Goal: Use online tool/utility: Utilize a website feature to perform a specific function

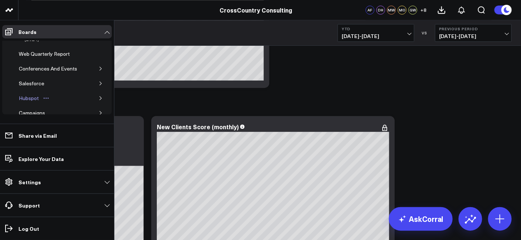
scroll to position [34, 0]
click at [43, 83] on div "Salesforce" at bounding box center [31, 81] width 29 height 9
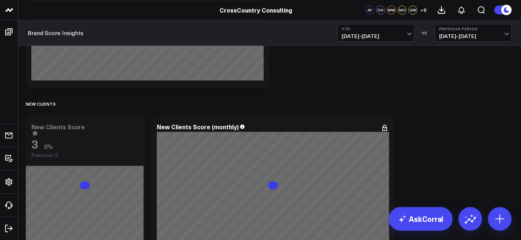
click at [505, 13] on icon at bounding box center [507, 10] width 8 height 8
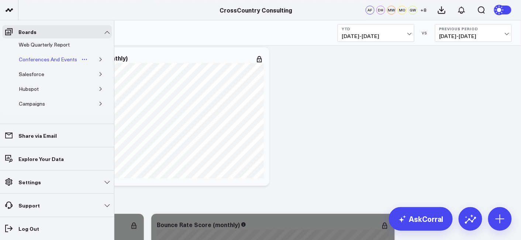
scroll to position [41, 0]
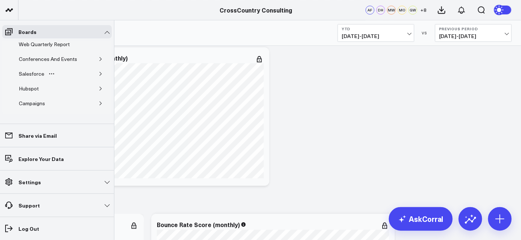
click at [100, 71] on button "button" at bounding box center [100, 73] width 7 height 7
click at [46, 95] on div "Salesforce Marketing Dashboard (2025)" at bounding box center [56, 91] width 67 height 14
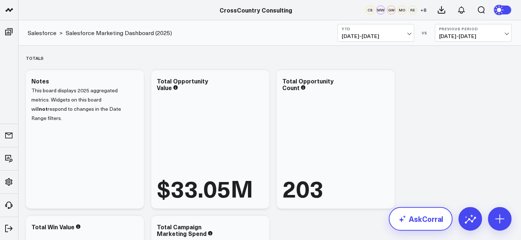
click at [410, 217] on link "AskCorral" at bounding box center [421, 219] width 64 height 24
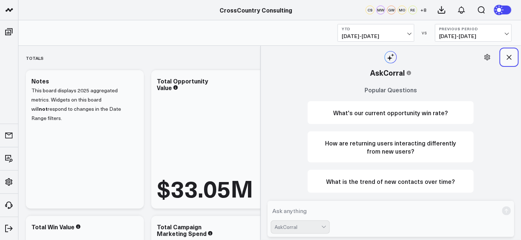
click at [510, 54] on icon at bounding box center [509, 57] width 7 height 7
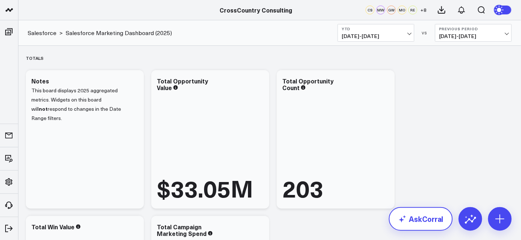
click at [430, 212] on link "AskCorral" at bounding box center [421, 219] width 64 height 24
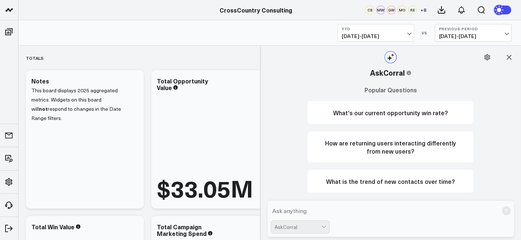
click at [345, 210] on textarea at bounding box center [385, 210] width 228 height 13
click at [345, 210] on textarea "Could you create a pie chart based" at bounding box center [385, 210] width 228 height 13
click at [510, 61] on button at bounding box center [509, 57] width 16 height 16
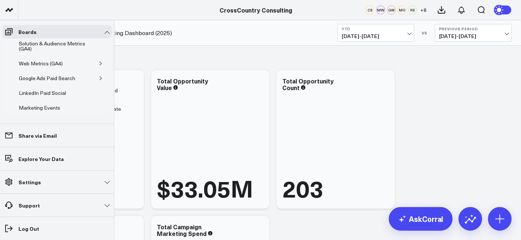
scroll to position [328, 0]
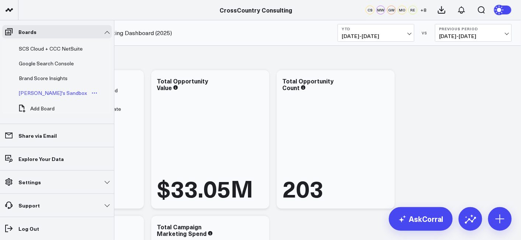
click at [41, 90] on div "[PERSON_NAME]'s Sandbox" at bounding box center [53, 93] width 72 height 9
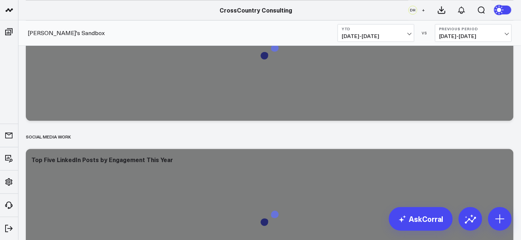
scroll to position [1786, 0]
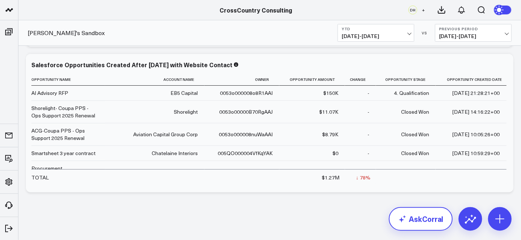
click at [413, 227] on link "AskCorral" at bounding box center [421, 219] width 64 height 24
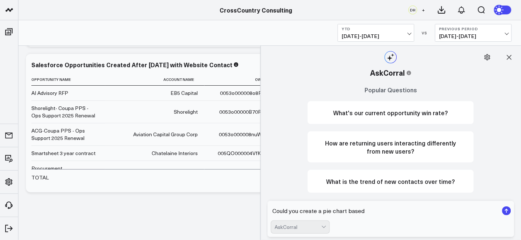
click at [365, 214] on textarea "Could you create a pie chart based" at bounding box center [385, 210] width 228 height 13
click at [402, 212] on textarea "Could you create a pie chart based on Web Leads Service line?" at bounding box center [385, 210] width 228 height 13
type textarea "Could you create a pie chart based on Web Leads by Service line?"
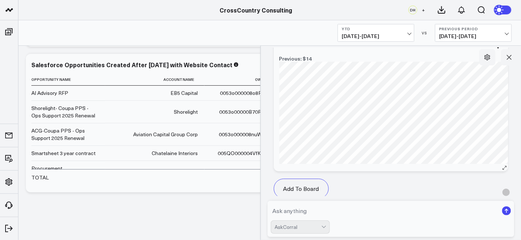
scroll to position [834, 0]
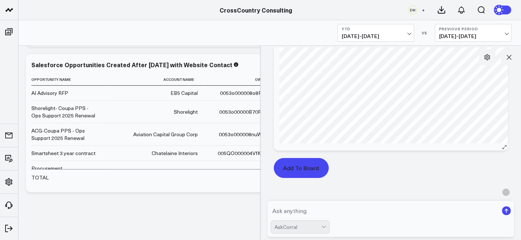
click at [309, 168] on button "Add To Board" at bounding box center [301, 168] width 55 height 20
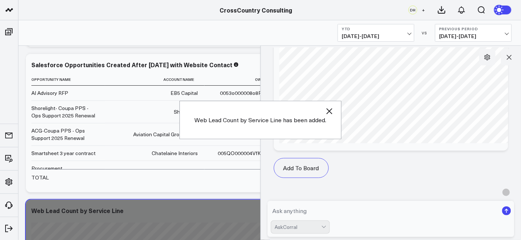
scroll to position [1932, 0]
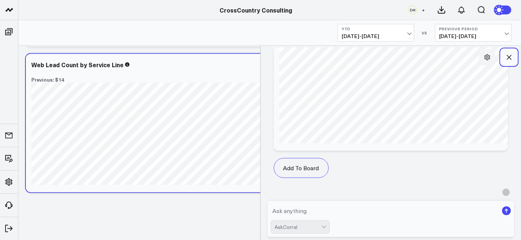
click at [510, 55] on icon at bounding box center [509, 57] width 7 height 7
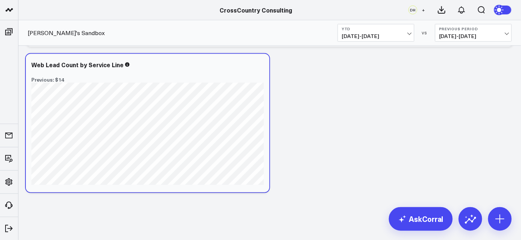
click at [394, 35] on span "[DATE] - [DATE]" at bounding box center [376, 36] width 69 height 6
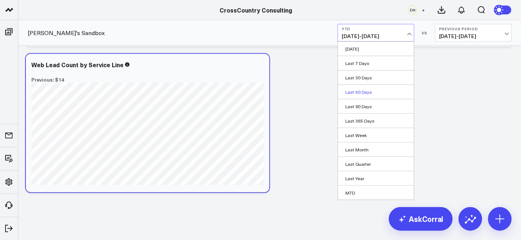
click at [370, 94] on link "Last 60 Days" at bounding box center [376, 92] width 76 height 14
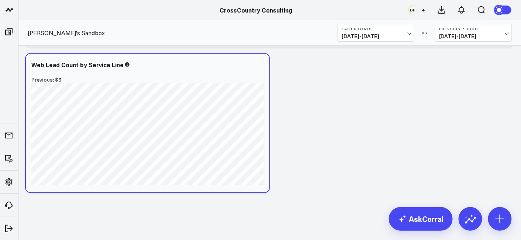
click at [373, 36] on span "[DATE] - [DATE]" at bounding box center [376, 36] width 69 height 6
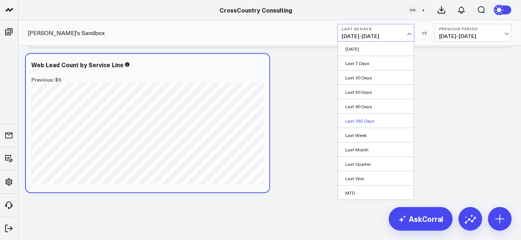
click at [368, 116] on link "Last 365 Days" at bounding box center [376, 121] width 76 height 14
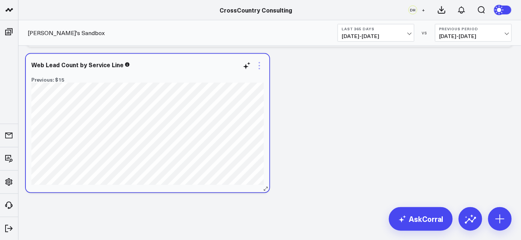
click at [261, 62] on icon at bounding box center [259, 65] width 9 height 9
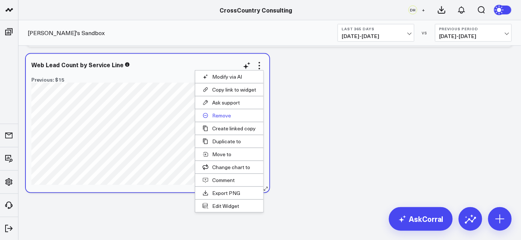
click at [233, 116] on button "Remove" at bounding box center [229, 115] width 68 height 13
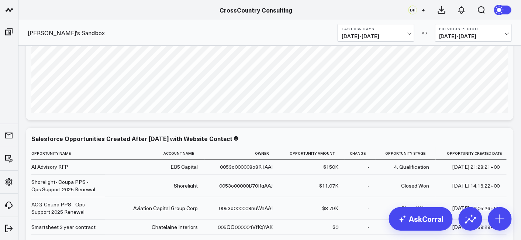
scroll to position [1786, 0]
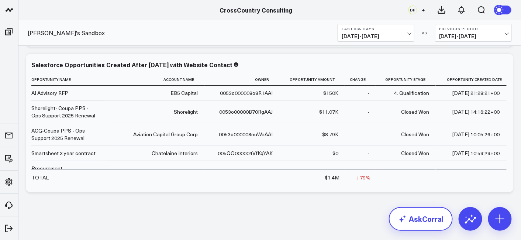
click at [417, 218] on link "AskCorral" at bounding box center [421, 219] width 64 height 24
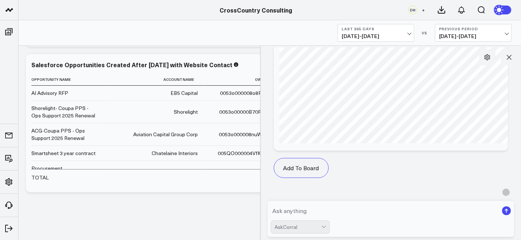
click at [343, 212] on textarea at bounding box center [385, 210] width 228 height 13
click at [321, 210] on textarea "Could you create a widget based on web leads by" at bounding box center [385, 210] width 228 height 13
click at [440, 213] on textarea "Could you create a pie chart widget based on web leads by" at bounding box center [385, 210] width 228 height 13
type textarea "Could you create a pie chart widget based on web leads by source"
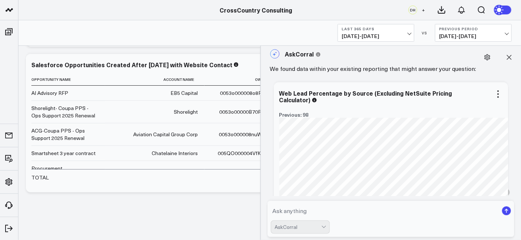
scroll to position [1073, 0]
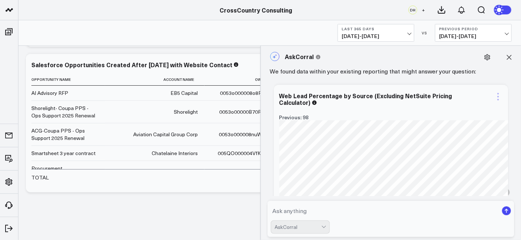
click at [495, 94] on icon at bounding box center [498, 96] width 9 height 9
click at [498, 96] on icon at bounding box center [498, 96] width 9 height 9
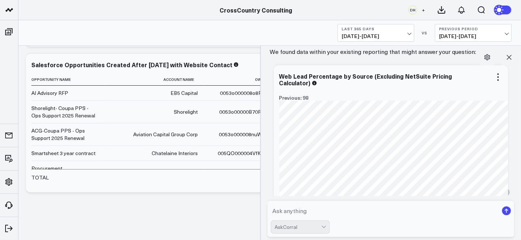
scroll to position [1093, 0]
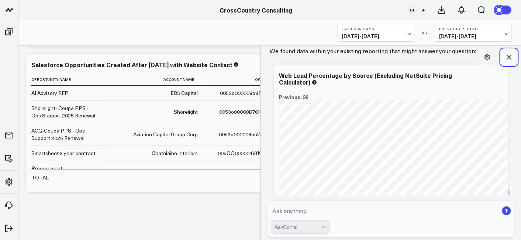
click at [515, 58] on button at bounding box center [509, 57] width 16 height 16
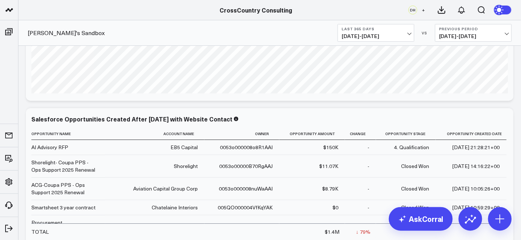
scroll to position [1786, 0]
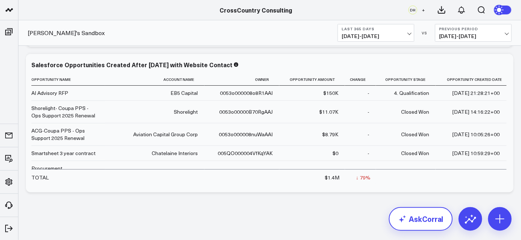
click at [411, 223] on link "AskCorral" at bounding box center [421, 219] width 64 height 24
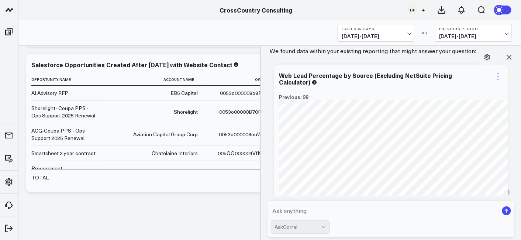
click at [494, 76] on icon at bounding box center [498, 76] width 9 height 9
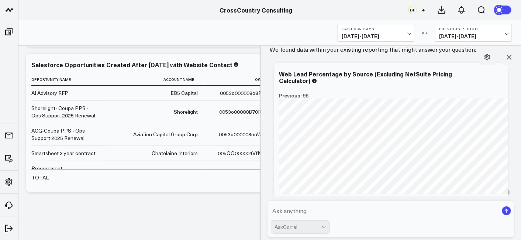
scroll to position [1113, 0]
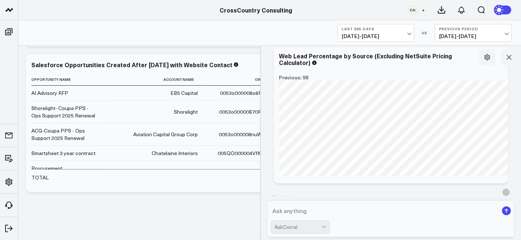
click at [75, 37] on div "[PERSON_NAME]'s Sandbox Last 365 Days [DATE] - [DATE] VS Previous Period [DATE]…" at bounding box center [269, 32] width 503 height 25
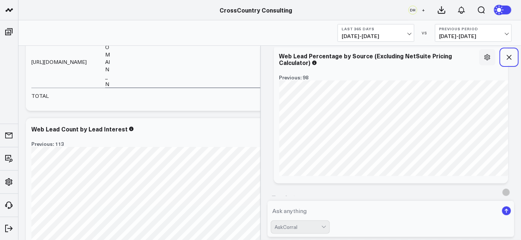
click at [517, 54] on button at bounding box center [509, 57] width 16 height 16
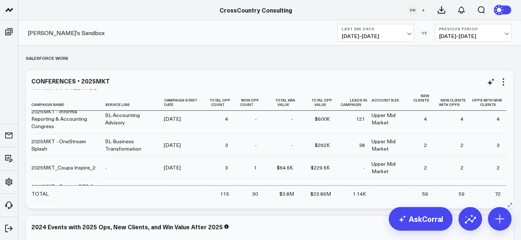
scroll to position [0, 0]
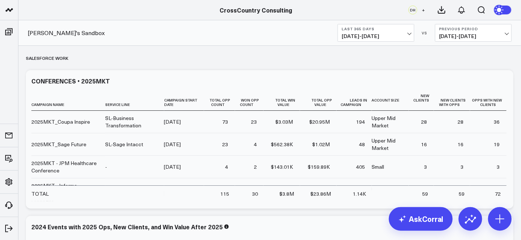
click at [376, 35] on span "[DATE] - [DATE]" at bounding box center [376, 36] width 69 height 6
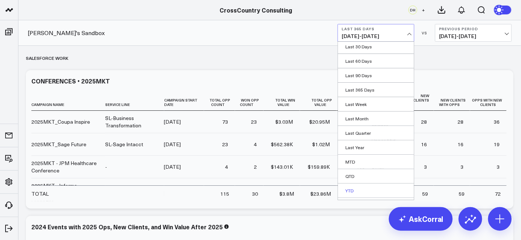
scroll to position [41, 0]
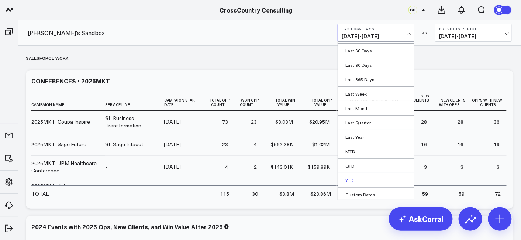
click at [362, 176] on link "YTD" at bounding box center [376, 180] width 76 height 14
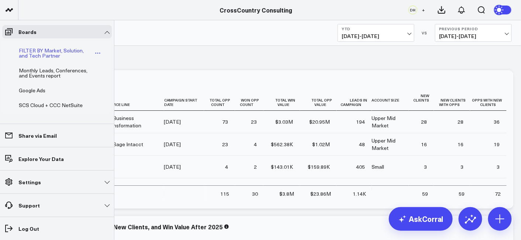
scroll to position [258, 0]
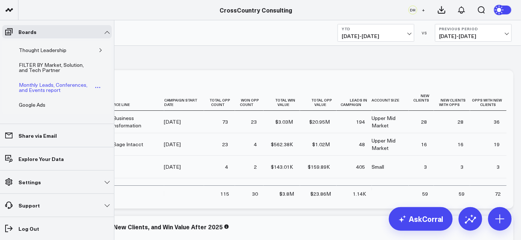
click at [41, 81] on div "Monthly Leads, Conferences, and Events report" at bounding box center [55, 87] width 77 height 14
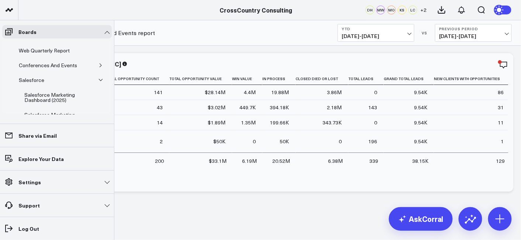
scroll to position [39, 0]
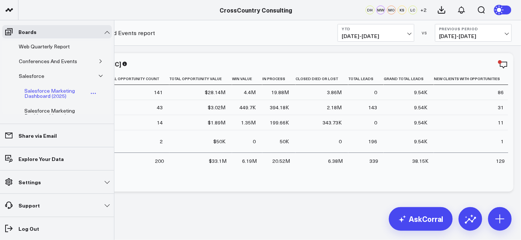
click at [43, 93] on div "Salesforce Marketing Dashboard (2025)" at bounding box center [56, 93] width 67 height 14
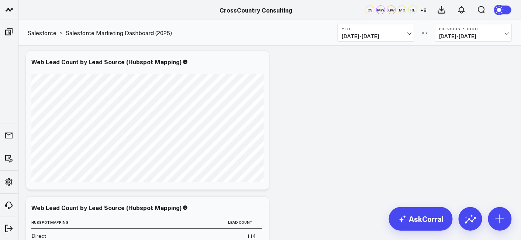
scroll to position [2143, 0]
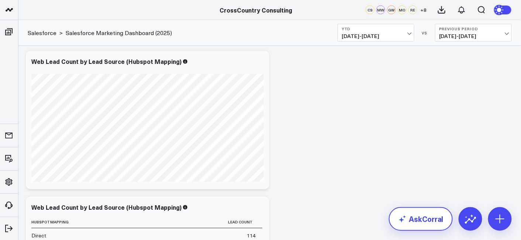
click at [416, 219] on link "AskCorral" at bounding box center [421, 219] width 64 height 24
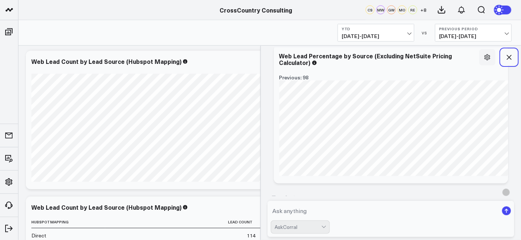
click at [515, 53] on button at bounding box center [509, 57] width 16 height 16
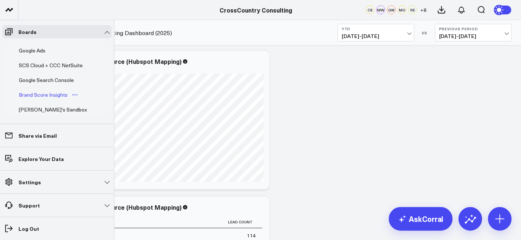
scroll to position [308, 0]
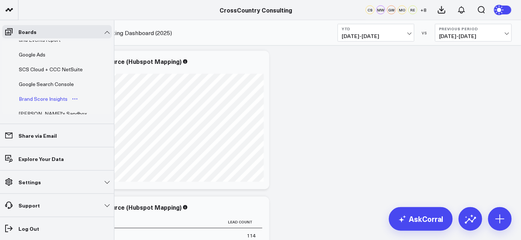
click at [35, 94] on div "Brand Score Insights" at bounding box center [43, 98] width 52 height 9
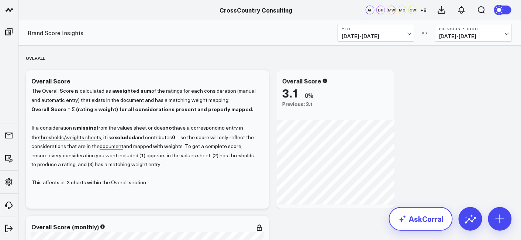
click at [420, 211] on link "AskCorral" at bounding box center [421, 219] width 64 height 24
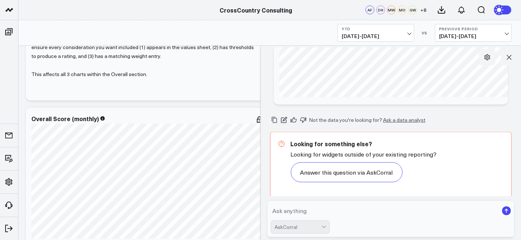
scroll to position [171, 0]
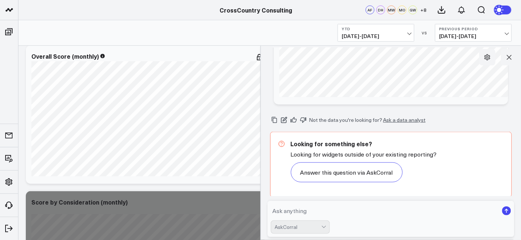
click at [331, 212] on textarea at bounding box center [385, 210] width 228 height 13
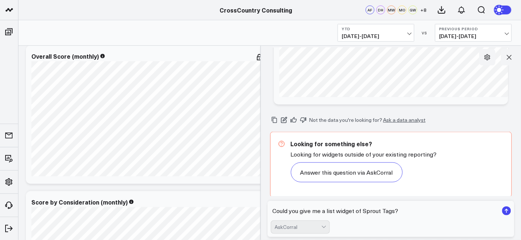
type textarea "Could you give me a list widget of Sprout Tags?"
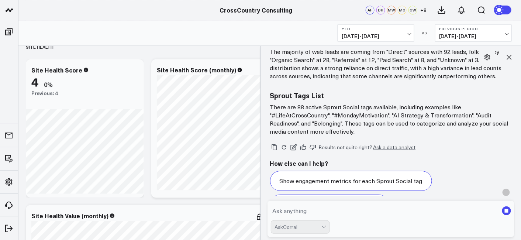
scroll to position [2475, 0]
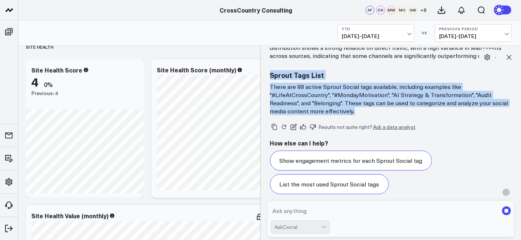
drag, startPoint x: 360, startPoint y: 113, endPoint x: 269, endPoint y: 75, distance: 98.8
copy div "Sprout Tags List There are 88 active Sprout Social tags available, including ex…"
click at [515, 52] on button at bounding box center [509, 57] width 16 height 16
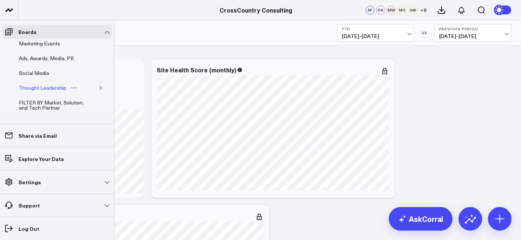
scroll to position [328, 0]
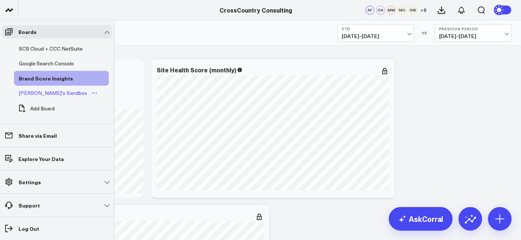
click at [46, 89] on div "[PERSON_NAME]'s Sandbox" at bounding box center [53, 93] width 72 height 9
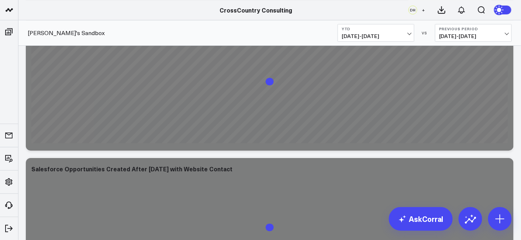
scroll to position [1786, 0]
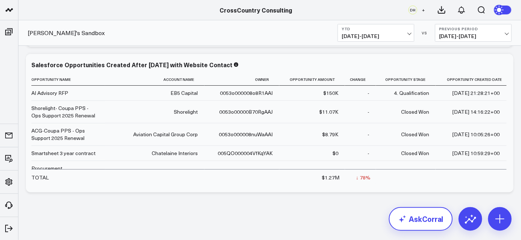
click at [436, 221] on link "AskCorral" at bounding box center [421, 219] width 64 height 24
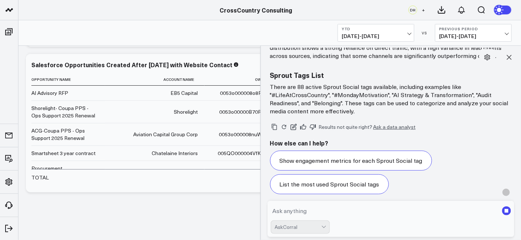
click at [370, 212] on textarea at bounding box center [385, 210] width 228 height 13
paste textarea "Sprout Tags List There are 88 active Sprout Social tags available, including ex…"
type textarea "Sprout Tags List There are 88 active Sprout Social tags available, including ex…"
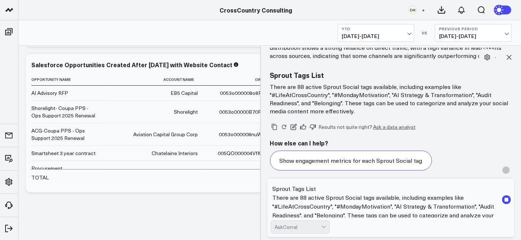
scroll to position [10, 0]
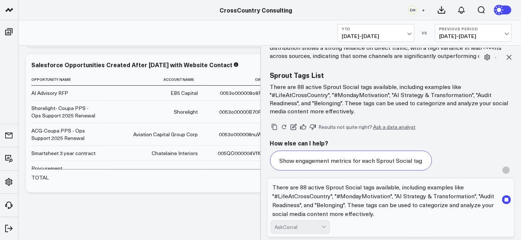
click at [313, 208] on textarea "Sprout Tags List There are 88 active Sprout Social tags available, including ex…" at bounding box center [385, 199] width 228 height 35
click at [395, 211] on textarea "Sprout Tags List There are 88 active Sprout Social tags available, including ex…" at bounding box center [385, 199] width 228 height 35
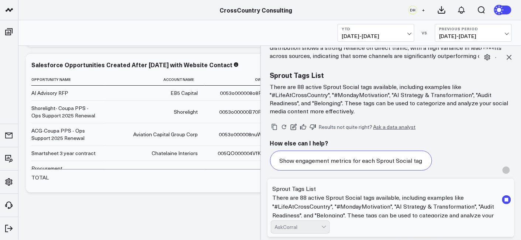
drag, startPoint x: 379, startPoint y: 214, endPoint x: 262, endPoint y: 193, distance: 118.3
click at [262, 193] on div "D Could you create a pie chart based on Web Leads by Service line? AskCorral Th…" at bounding box center [391, 143] width 261 height 194
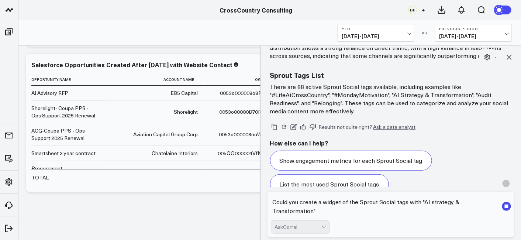
click at [419, 205] on textarea "Could you create a widget of the Sprout Social tags with "AI strategy & Transfo…" at bounding box center [385, 206] width 228 height 22
click at [363, 205] on textarea "Could you create a widget of the Sprout Social tags with "AI strategy & Transfo…" at bounding box center [385, 206] width 228 height 22
click at [359, 204] on textarea "Could you create a widget of the Sprout Social tags with "AI strategy & Transfo…" at bounding box center [385, 206] width 228 height 22
click at [378, 211] on textarea "Could you create a widget of every Sprout Social tags with "AI strategy & Trans…" at bounding box center [385, 206] width 228 height 22
type textarea "Could you create a widget of every Sprout Social tags with "AI strategy & Trans…"
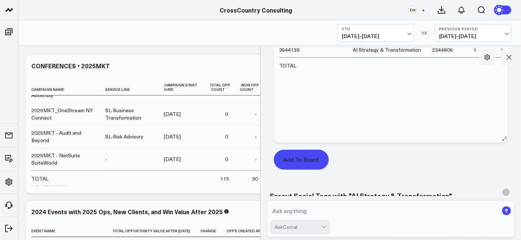
scroll to position [3007, 0]
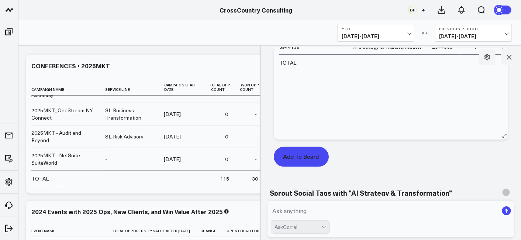
click at [297, 157] on button "Add To Board" at bounding box center [301, 157] width 55 height 20
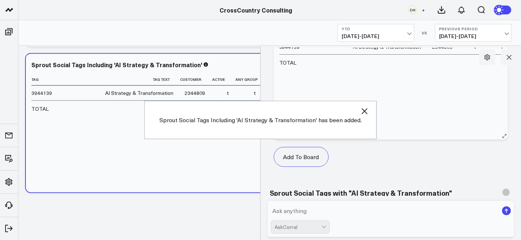
scroll to position [3120, 0]
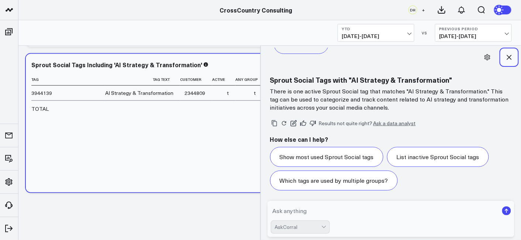
click at [509, 57] on icon at bounding box center [509, 57] width 7 height 7
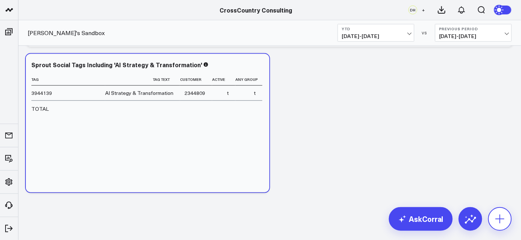
click at [498, 210] on button at bounding box center [500, 219] width 24 height 24
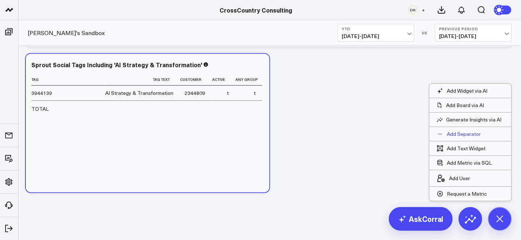
click at [473, 133] on p "Add Separator" at bounding box center [464, 134] width 34 height 7
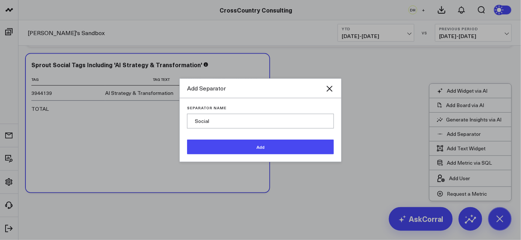
type input "Social"
click at [289, 149] on button "Add" at bounding box center [260, 147] width 147 height 15
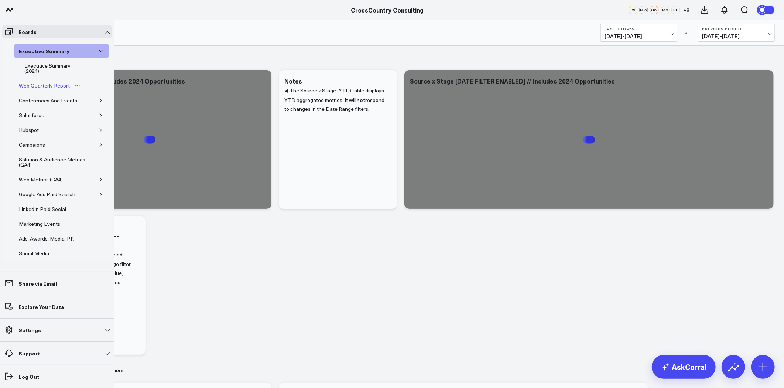
scroll to position [148, 0]
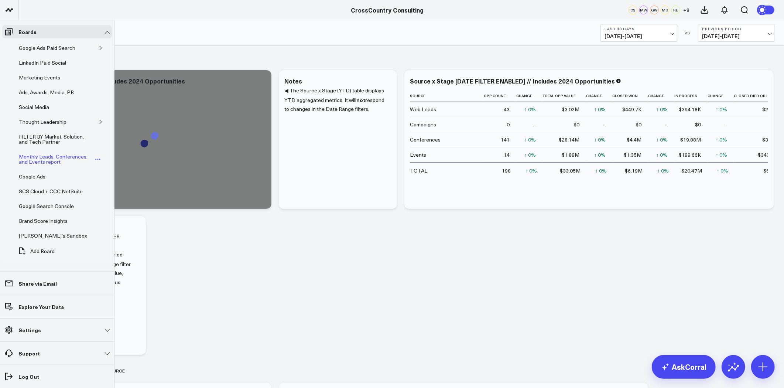
click at [46, 161] on div "Monthly Leads, Conferences, and Events report" at bounding box center [55, 159] width 77 height 14
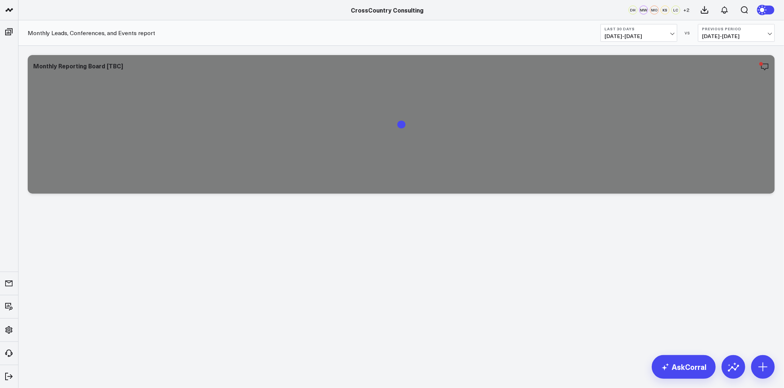
click at [632, 38] on span "09/14/25 - 10/13/25" at bounding box center [638, 36] width 69 height 6
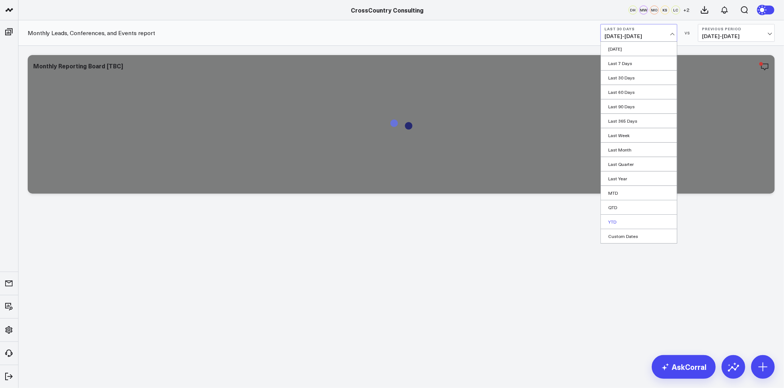
click at [626, 223] on link "YTD" at bounding box center [639, 221] width 76 height 14
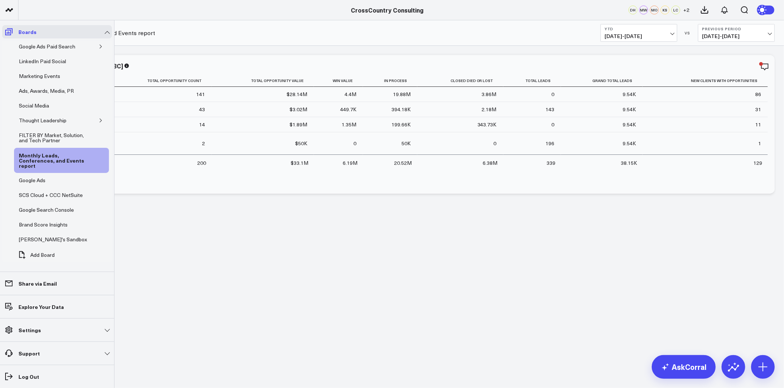
scroll to position [122, 0]
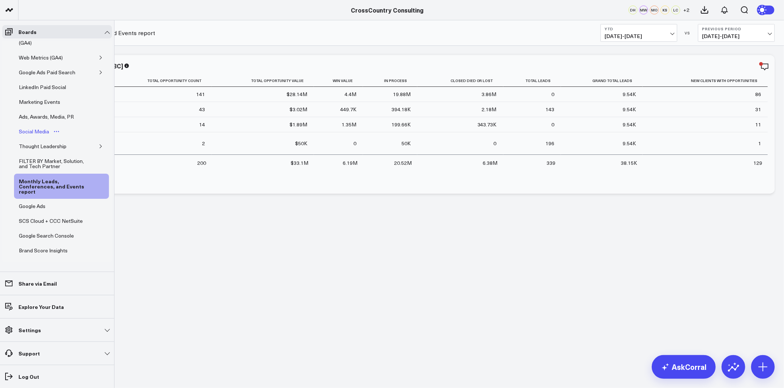
click at [35, 134] on div "Social Media" at bounding box center [34, 131] width 34 height 9
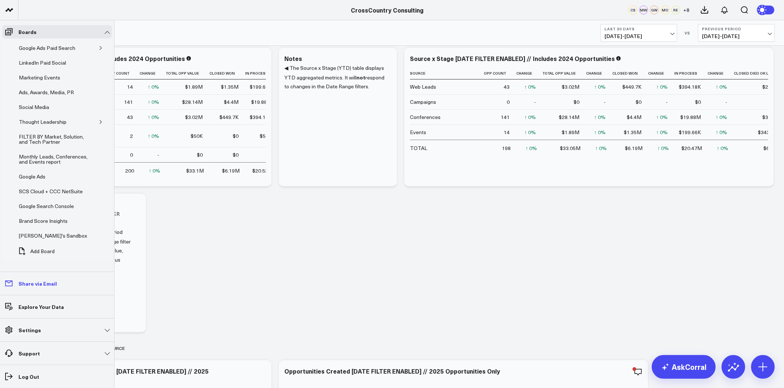
scroll to position [37, 0]
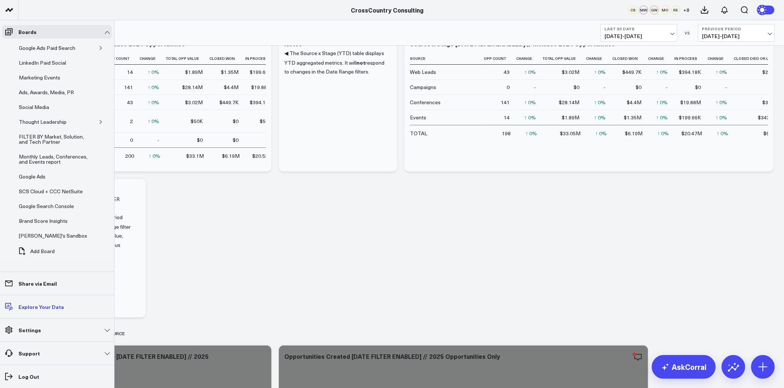
click at [29, 305] on p "Explore Your Data" at bounding box center [40, 306] width 45 height 6
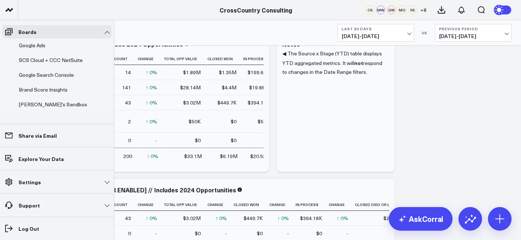
scroll to position [289, 0]
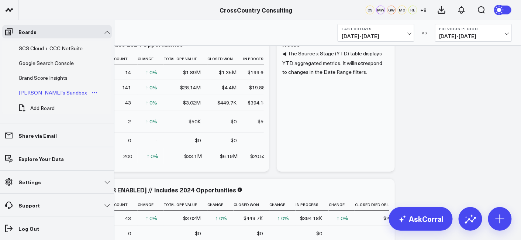
click at [41, 89] on div "[PERSON_NAME]'s Sandbox" at bounding box center [53, 92] width 72 height 9
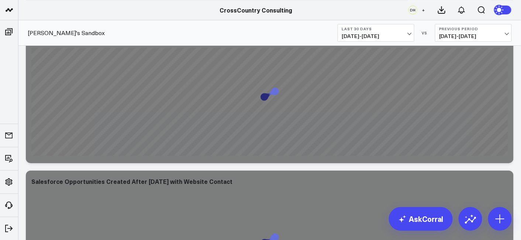
scroll to position [1786, 0]
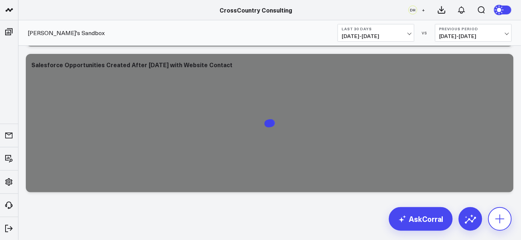
click at [508, 219] on button at bounding box center [500, 219] width 24 height 24
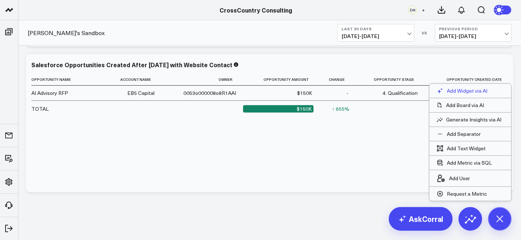
click at [468, 94] on p "Add Widget via AI" at bounding box center [467, 90] width 41 height 7
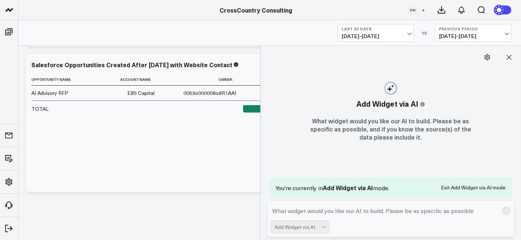
click at [342, 218] on form "Add Widget via AI" at bounding box center [391, 219] width 247 height 36
click at [343, 214] on textarea at bounding box center [385, 210] width 228 height 13
click at [321, 213] on textarea "Could you create a widget with the Sprout Tag" at bounding box center [385, 210] width 228 height 13
click at [350, 213] on textarea "Could you create a list widget with the Sprout Tag" at bounding box center [385, 210] width 228 height 13
click at [400, 211] on textarea "Could you create a list widge with the Sprout Tag" at bounding box center [385, 210] width 228 height 13
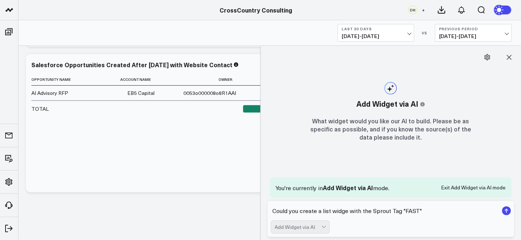
click at [345, 212] on textarea "Could you create a list widge with the Sprout Tag "FAST"" at bounding box center [385, 210] width 228 height 13
click at [347, 212] on textarea "Could you create a list widge with the Sprout Tag "FAST"" at bounding box center [385, 210] width 228 height 13
type textarea "Could you create a list widget with the Sprout Tag "FAST""
click at [444, 210] on textarea "Could you create a list widget with the Sprout Tag "FAST"" at bounding box center [385, 210] width 228 height 13
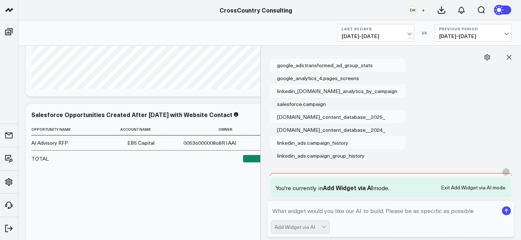
scroll to position [128, 0]
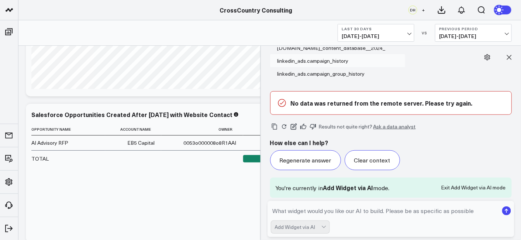
click at [309, 213] on textarea at bounding box center [385, 210] width 228 height 13
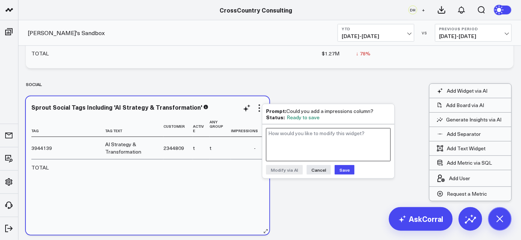
scroll to position [1953, 0]
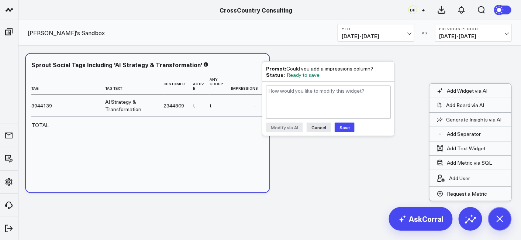
click at [346, 123] on button "Save" at bounding box center [345, 128] width 20 height 10
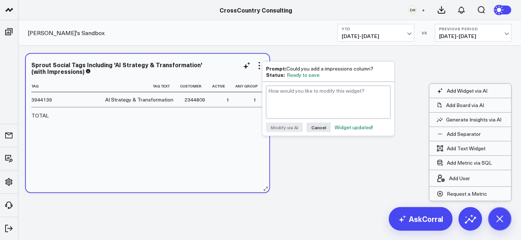
click at [203, 171] on div "Tag Tag Text Customer Active Any Group 3944139 AI Strategy & Transformation 234…" at bounding box center [147, 132] width 233 height 105
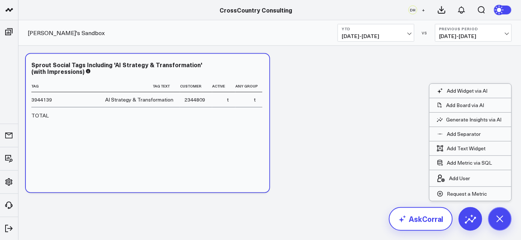
click at [434, 214] on link "AskCorral" at bounding box center [421, 219] width 64 height 24
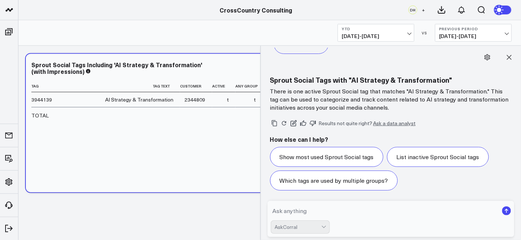
click at [371, 220] on form "AskCorral" at bounding box center [391, 219] width 247 height 36
click at [337, 211] on textarea at bounding box center [385, 210] width 228 height 13
click at [380, 209] on textarea "how many total engagements has the" at bounding box center [385, 210] width 228 height 13
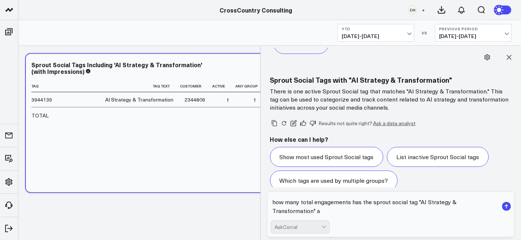
scroll to position [3130, 0]
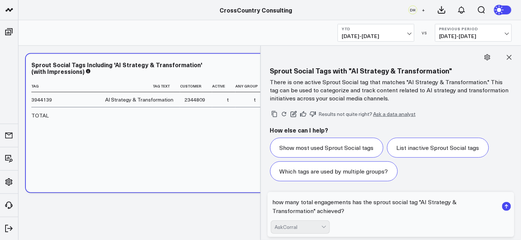
type textarea "how many total engagements has the sprout social tag "AI Strategy & Transformat…"
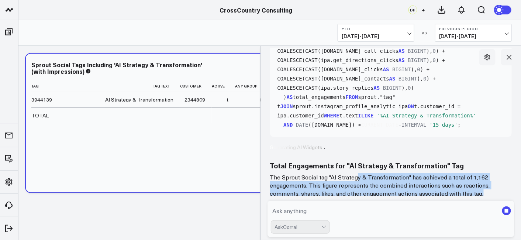
scroll to position [3374, 0]
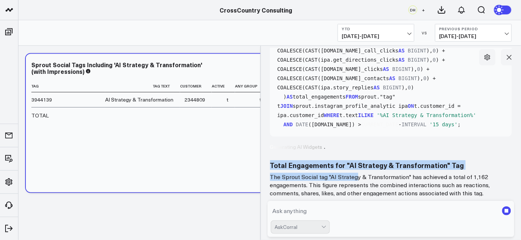
drag, startPoint x: 354, startPoint y: 176, endPoint x: 363, endPoint y: 147, distance: 30.8
click at [363, 147] on div "Here are the tables I found to answer your question: google_analytics_4.pages_s…" at bounding box center [391, 53] width 242 height 287
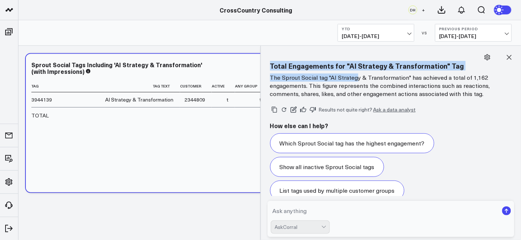
scroll to position [4017, 0]
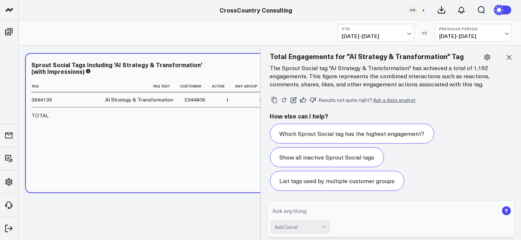
click at [458, 110] on div "Results not quite right? Ask a data analyst How else can I help? Which Sprout S…" at bounding box center [391, 143] width 242 height 110
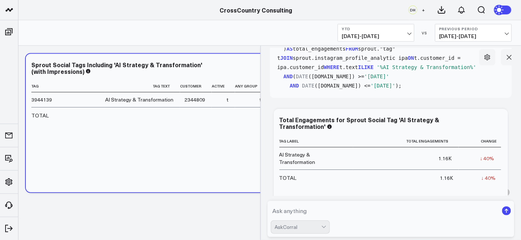
scroll to position [3412, 0]
click at [495, 119] on icon at bounding box center [498, 120] width 9 height 9
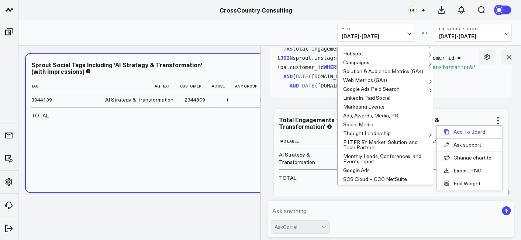
click at [473, 132] on button "Add To Board" at bounding box center [470, 131] width 66 height 13
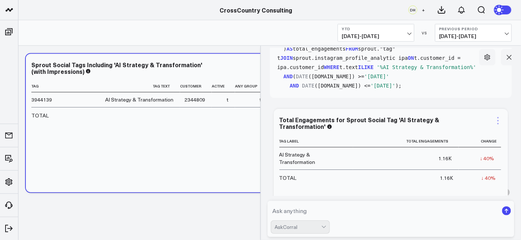
click at [498, 117] on icon at bounding box center [498, 117] width 1 height 1
click at [368, 129] on div "Total Engagements for Sprout Social Tag 'AI Strategy & Transformation'" at bounding box center [391, 123] width 224 height 15
click at [498, 120] on icon at bounding box center [498, 120] width 1 height 1
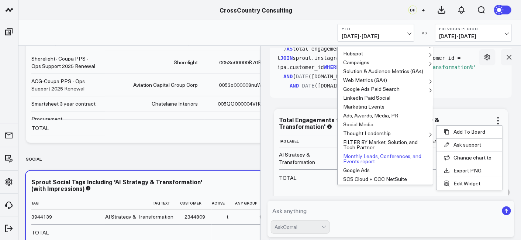
scroll to position [27, 0]
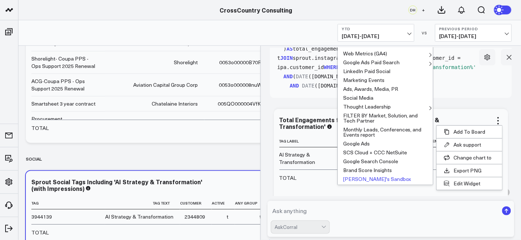
click at [375, 178] on button "[PERSON_NAME]'s Sandbox" at bounding box center [385, 179] width 95 height 9
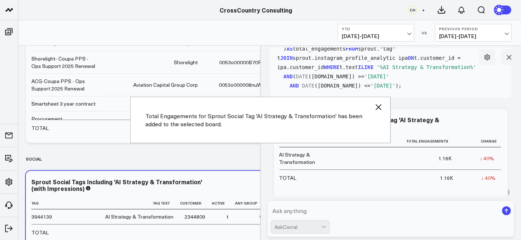
scroll to position [2099, 0]
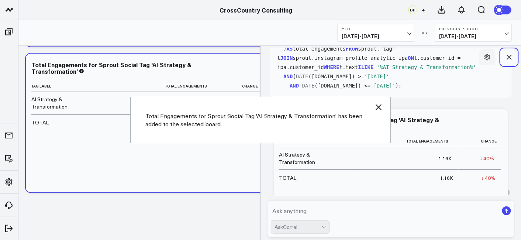
click at [512, 60] on icon at bounding box center [509, 57] width 7 height 7
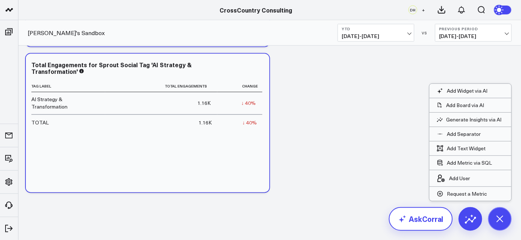
click at [421, 229] on link "AskCorral" at bounding box center [421, 219] width 64 height 24
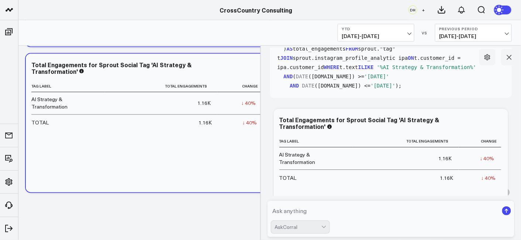
click at [513, 54] on button at bounding box center [509, 57] width 16 height 16
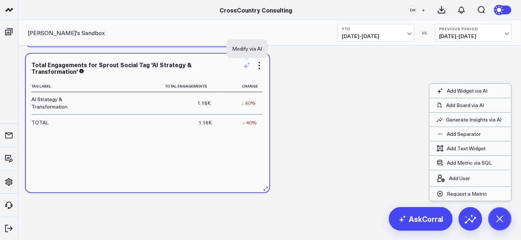
click at [244, 65] on icon at bounding box center [246, 65] width 9 height 9
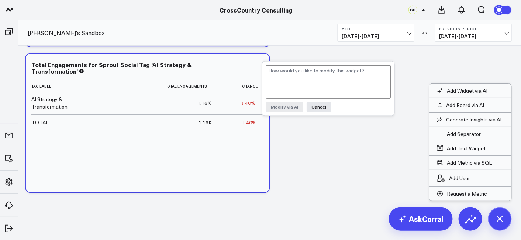
click at [303, 72] on textarea at bounding box center [328, 81] width 125 height 33
type textarea "Could you add a total impressions column?"
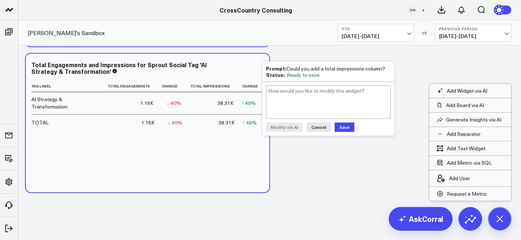
click at [347, 124] on button "Save" at bounding box center [345, 128] width 20 height 10
